Goal: Task Accomplishment & Management: Use online tool/utility

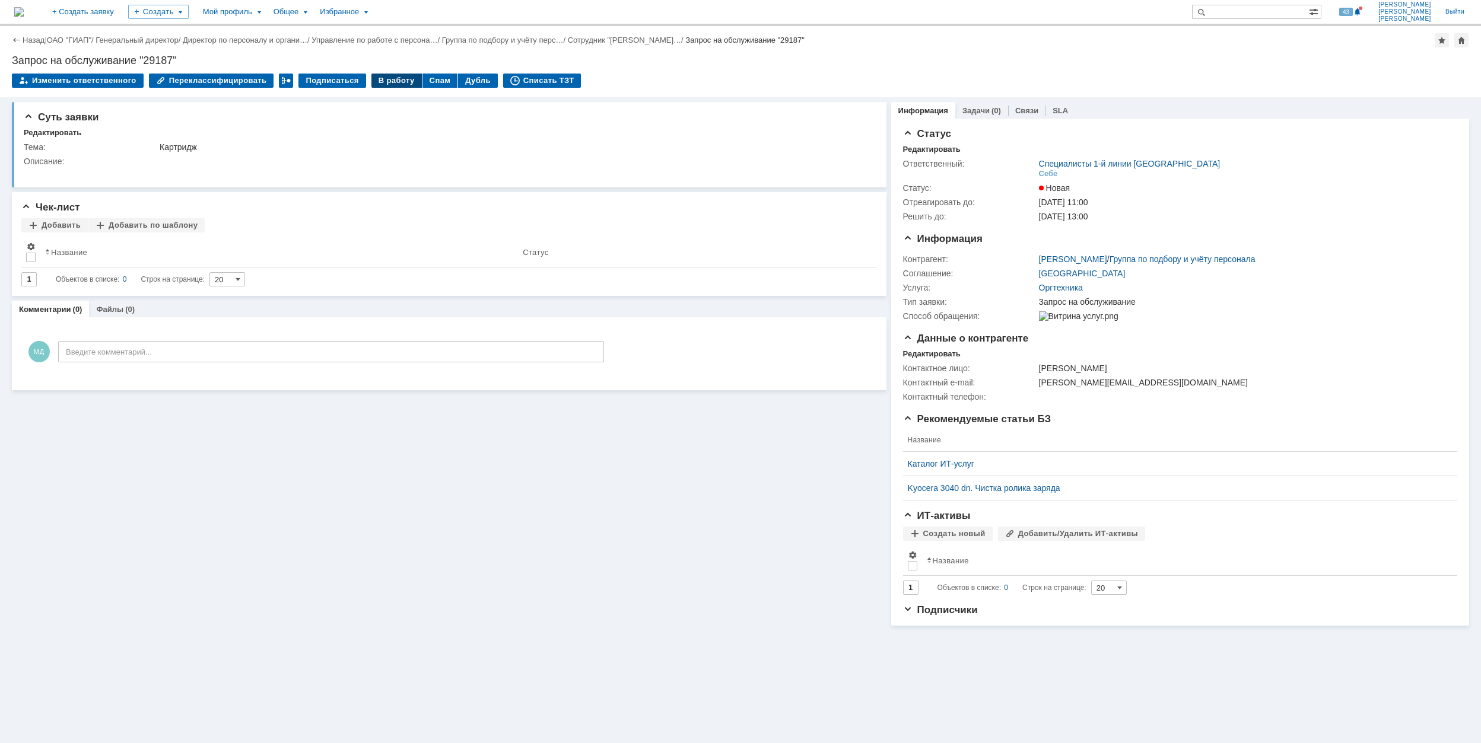
click at [381, 82] on div "В работу" at bounding box center [396, 81] width 50 height 14
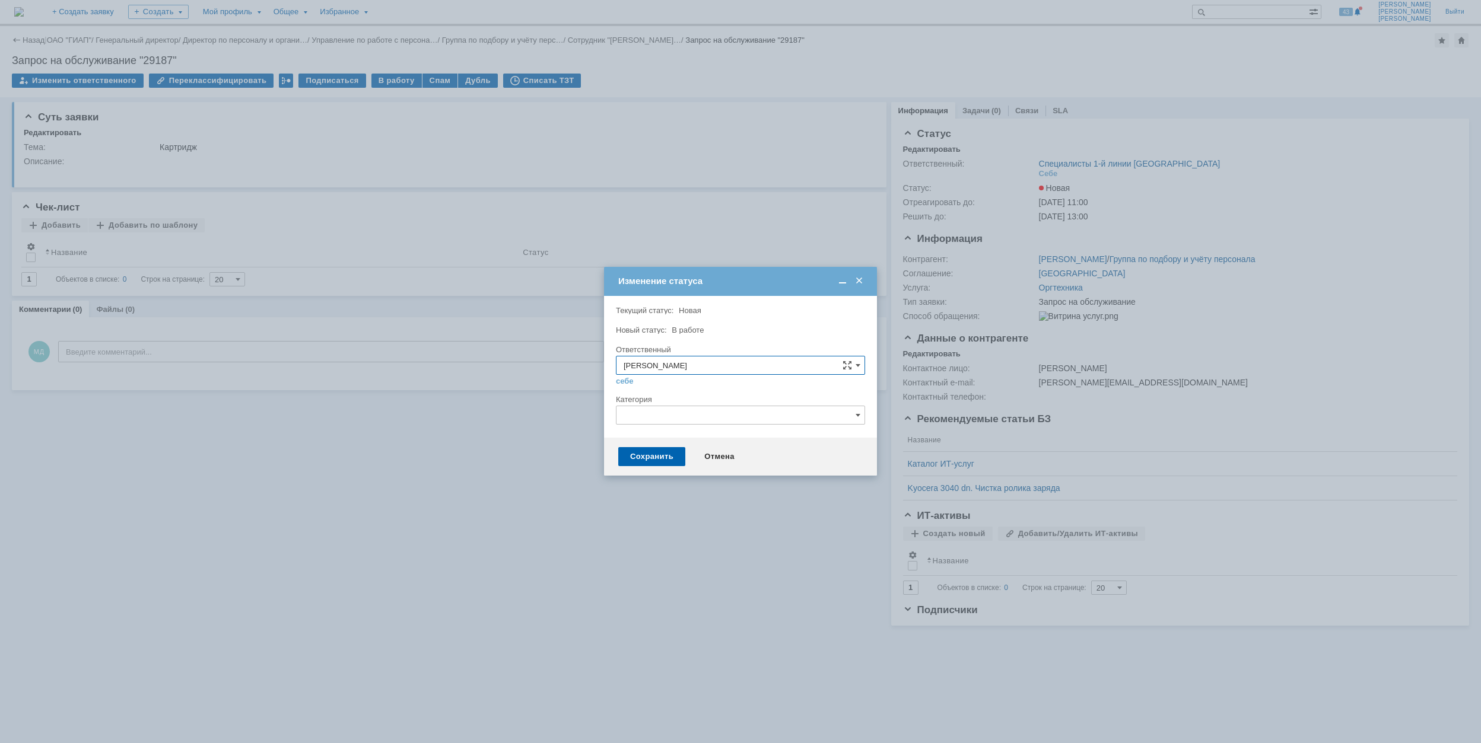
click at [647, 421] on input "text" at bounding box center [740, 415] width 249 height 19
click at [782, 511] on div "Качество печати/сканирования" at bounding box center [740, 515] width 248 height 19
type input "Качество печати/сканирования"
click at [657, 451] on div "Сохранить" at bounding box center [651, 456] width 67 height 19
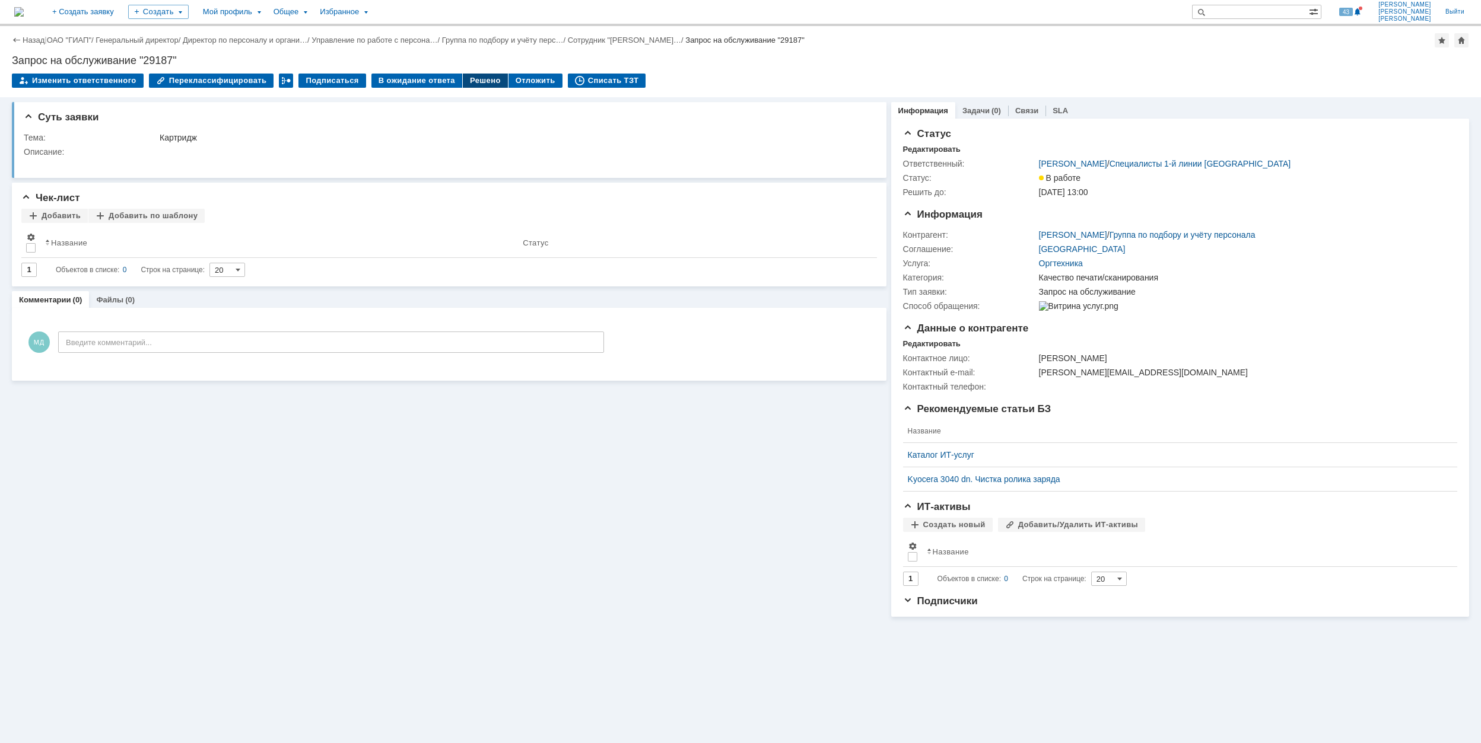
click at [485, 81] on div "Решено" at bounding box center [485, 81] width 45 height 14
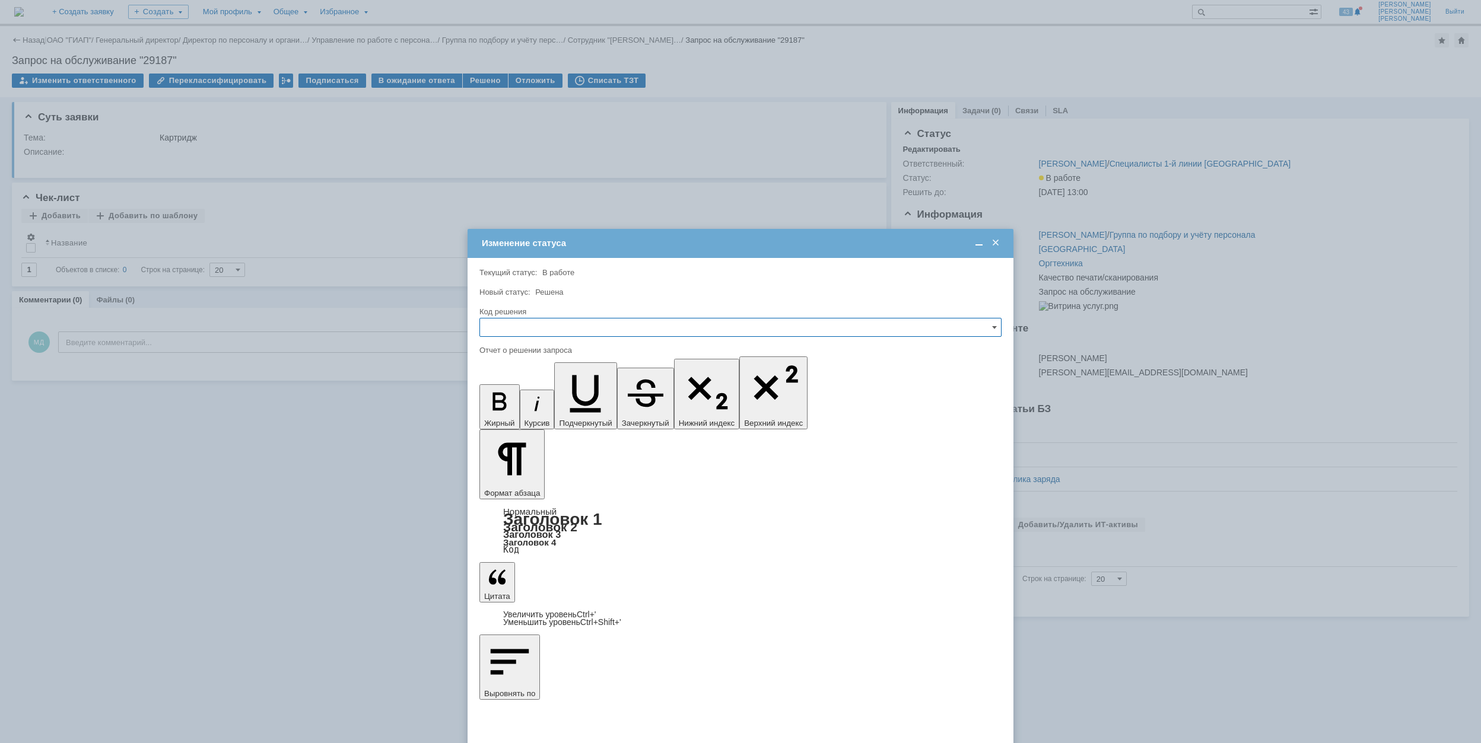
click at [661, 326] on input "text" at bounding box center [740, 327] width 522 height 19
click at [542, 399] on div "Решено" at bounding box center [740, 408] width 521 height 19
type input "Решено"
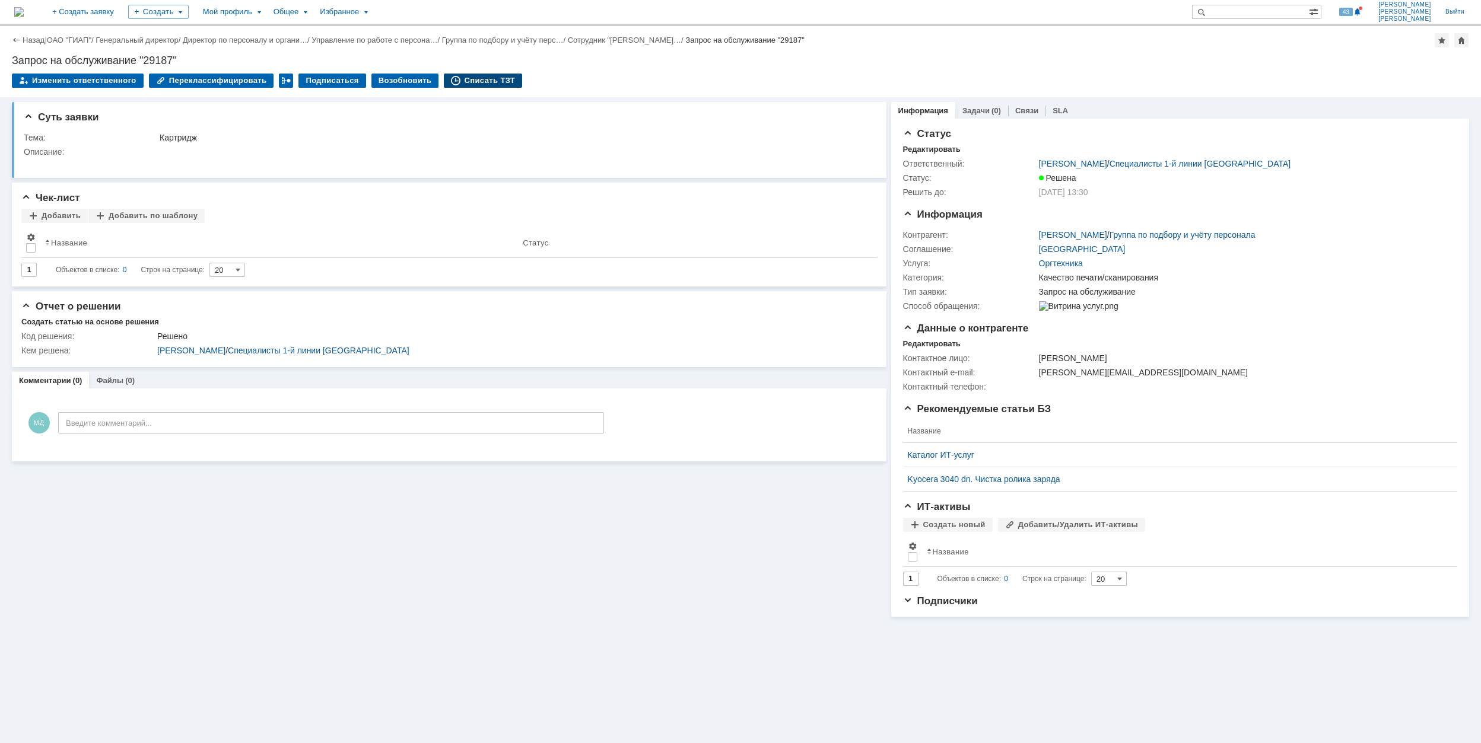
click at [481, 79] on div "Списать ТЗТ" at bounding box center [483, 81] width 78 height 14
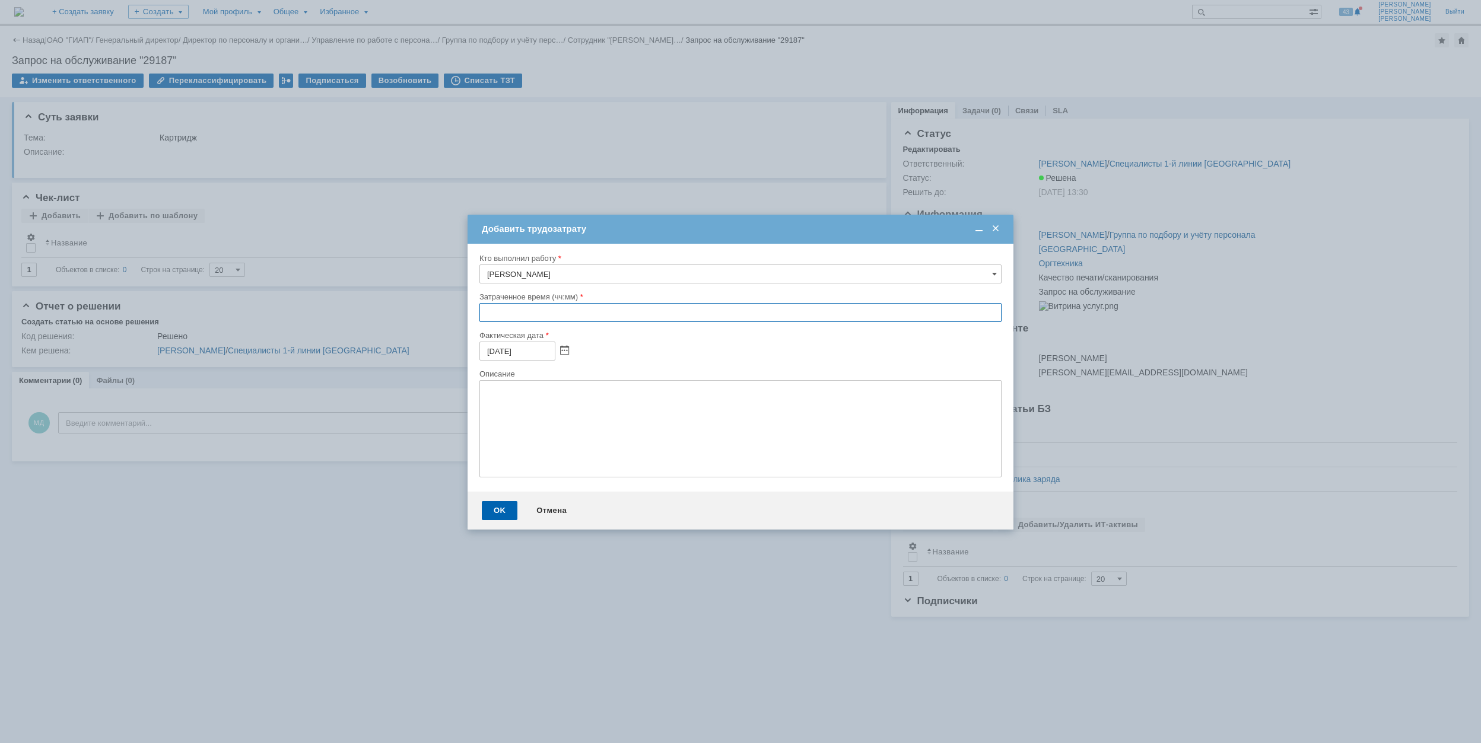
click at [481, 316] on input "text" at bounding box center [740, 312] width 522 height 19
type input "00:30"
click at [508, 509] on div "OK" at bounding box center [500, 510] width 36 height 19
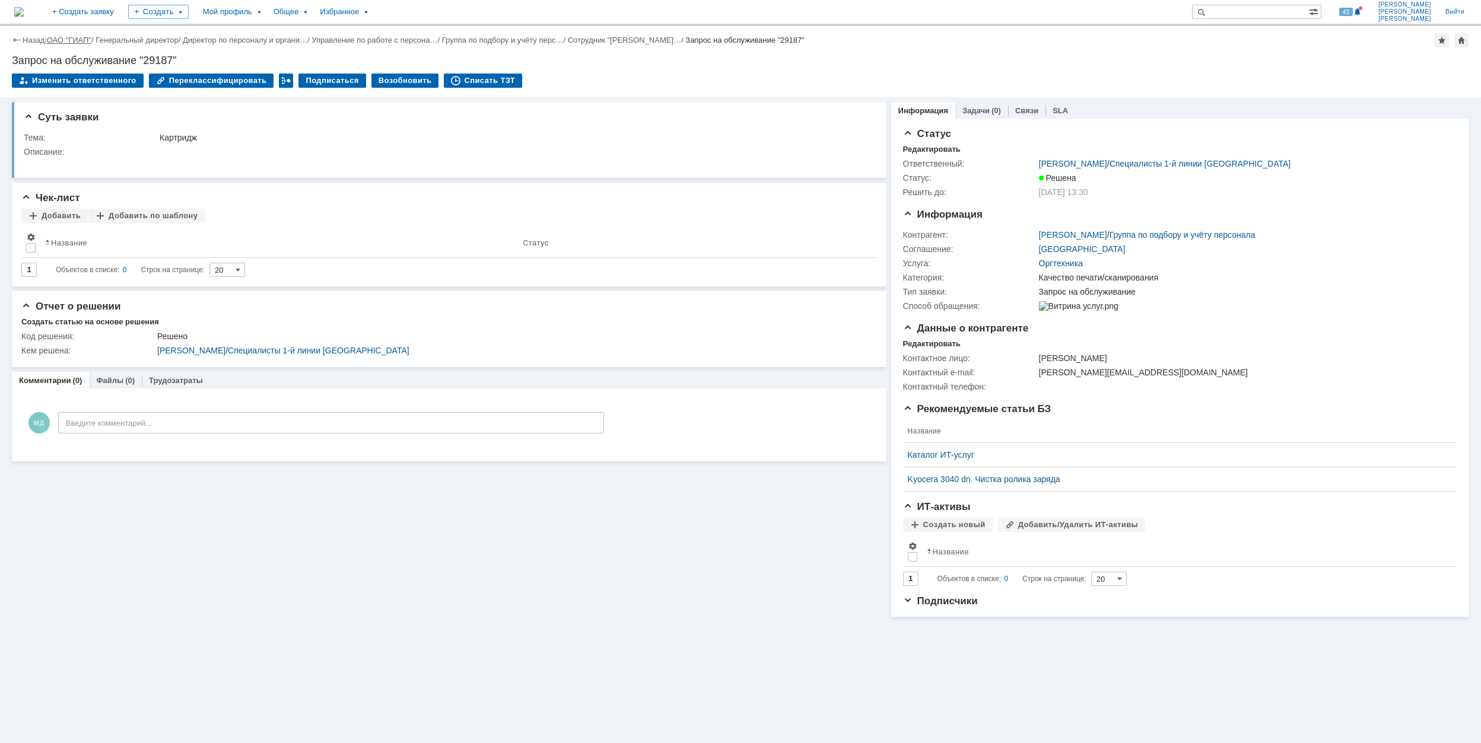
click at [79, 39] on link "ОАО "ГИАП"" at bounding box center [69, 40] width 44 height 9
